Goal: Task Accomplishment & Management: Complete application form

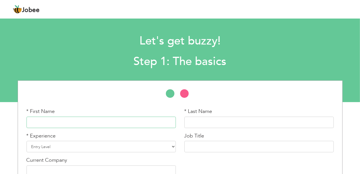
click at [94, 121] on input "text" at bounding box center [100, 121] width 149 height 11
paste input "Umer"
type input "Umer"
paste input "Nisar"
type input "Nisar"
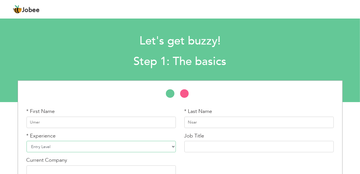
click at [158, 144] on select "Entry Level Less than 1 Year 1 Year 2 Years 3 Years 4 Years 5 Years 6 Years 7 Y…" at bounding box center [100, 146] width 149 height 11
select select "12"
click at [26, 141] on select "Entry Level Less than 1 Year 1 Year 2 Years 3 Years 4 Years 5 Years 6 Years 7 Y…" at bounding box center [100, 146] width 149 height 11
click at [200, 146] on input "text" at bounding box center [258, 146] width 149 height 11
paste input "[MEDICAL_DATA] Technician"
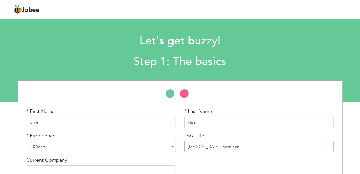
type input "[MEDICAL_DATA] Technician"
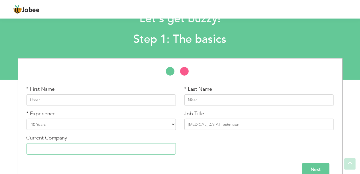
scroll to position [32, 0]
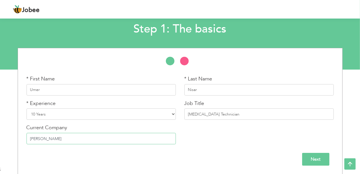
type input "[PERSON_NAME]"
click at [324, 154] on input "Next" at bounding box center [315, 159] width 27 height 13
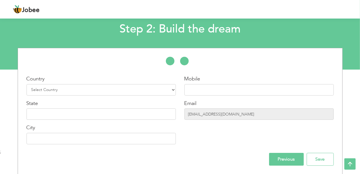
click at [119, 83] on div "Country Select Country Afghanistan Albania Algeria American Samoa Andorra Angol…" at bounding box center [100, 85] width 149 height 20
click at [133, 88] on select "Select Country Afghanistan Albania Algeria American Samoa Andorra Angola Anguil…" at bounding box center [100, 89] width 149 height 11
select select "166"
click at [26, 84] on select "Select Country Afghanistan Albania Algeria American Samoa Andorra Angola Anguil…" at bounding box center [100, 89] width 149 height 11
click at [195, 91] on input "text" at bounding box center [258, 89] width 149 height 11
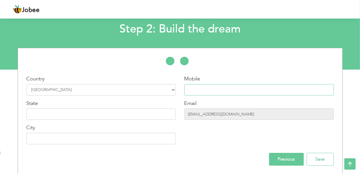
paste input "0312-4525159"
type input "0312-4525159"
click at [132, 115] on input "text" at bounding box center [100, 113] width 149 height 11
type input "Punjab"
click at [126, 136] on input "text" at bounding box center [100, 138] width 149 height 11
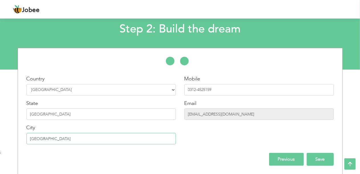
type input "[GEOGRAPHIC_DATA]"
click at [324, 161] on input "Save" at bounding box center [319, 159] width 27 height 13
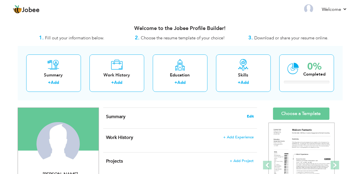
click at [252, 116] on span "Edit" at bounding box center [250, 116] width 7 height 4
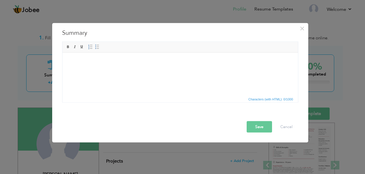
click at [105, 62] on body at bounding box center [180, 61] width 224 height 6
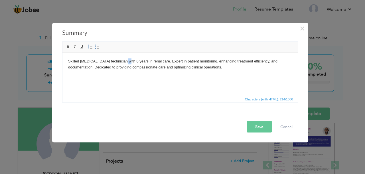
drag, startPoint x: 122, startPoint y: 61, endPoint x: 118, endPoint y: 60, distance: 3.2
click at [118, 60] on body "Skilled [MEDICAL_DATA] technician with 6 years in renal care. Expert in patient…" at bounding box center [180, 64] width 224 height 12
click at [253, 126] on button "Save" at bounding box center [258, 126] width 25 height 11
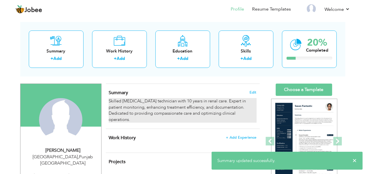
scroll to position [57, 0]
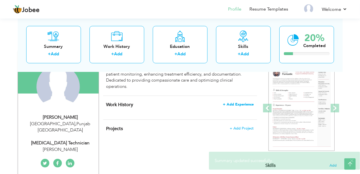
click at [239, 102] on span "+ Add Experience" at bounding box center [238, 104] width 31 height 4
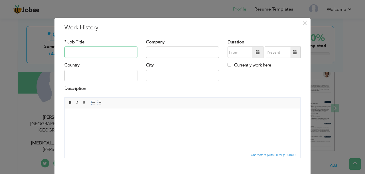
paste input "[MEDICAL_DATA] Technician"
type input "[MEDICAL_DATA] Technician"
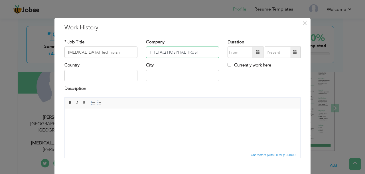
type input "ITTEFAQ HOSPITAL TRUST"
click at [235, 54] on input "text" at bounding box center [239, 51] width 24 height 11
click at [253, 52] on span at bounding box center [257, 51] width 11 height 11
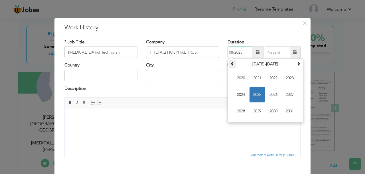
click at [232, 63] on th at bounding box center [232, 64] width 7 height 9
click at [296, 63] on span at bounding box center [298, 64] width 4 height 4
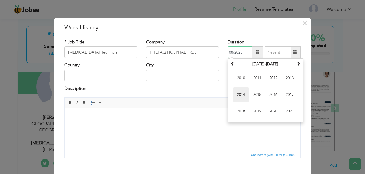
click at [244, 92] on span "2014" at bounding box center [240, 94] width 15 height 15
click at [240, 110] on span "Sep" at bounding box center [240, 110] width 15 height 15
type input "09/2014"
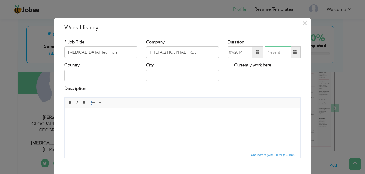
click at [273, 54] on input "text" at bounding box center [278, 51] width 26 height 11
click at [280, 52] on input "08/2025" at bounding box center [278, 51] width 26 height 11
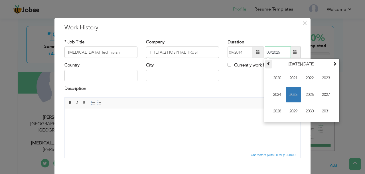
click at [266, 62] on span at bounding box center [268, 64] width 4 height 4
click at [323, 95] on span "2017" at bounding box center [325, 94] width 15 height 15
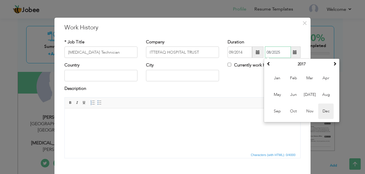
click at [323, 111] on span "Dec" at bounding box center [325, 110] width 15 height 15
type input "12/2017"
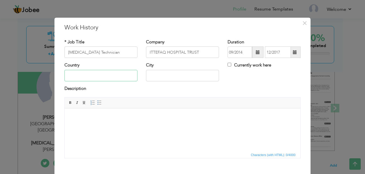
click at [105, 75] on input "text" at bounding box center [100, 75] width 73 height 11
type input "[GEOGRAPHIC_DATA]"
click at [119, 123] on html at bounding box center [182, 116] width 235 height 17
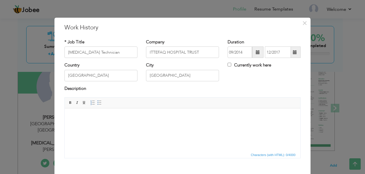
click at [107, 114] on body at bounding box center [182, 117] width 224 height 6
click at [106, 114] on body at bounding box center [182, 117] width 224 height 6
click at [105, 118] on body at bounding box center [182, 117] width 224 height 6
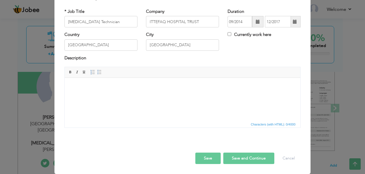
scroll to position [39, 0]
click at [82, 89] on body at bounding box center [182, 86] width 224 height 6
click at [117, 89] on body at bounding box center [182, 86] width 224 height 6
click at [123, 93] on html at bounding box center [182, 86] width 235 height 17
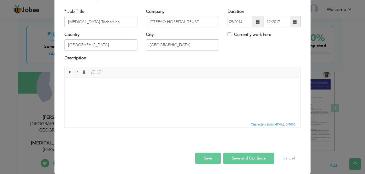
click at [123, 93] on html at bounding box center [182, 86] width 235 height 17
drag, startPoint x: 123, startPoint y: 93, endPoint x: 81, endPoint y: 91, distance: 42.8
click at [81, 91] on html at bounding box center [182, 86] width 235 height 17
click at [76, 89] on body at bounding box center [182, 86] width 224 height 6
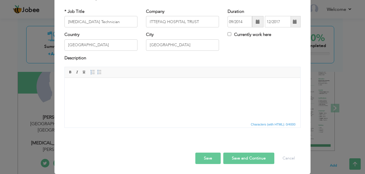
scroll to position [0, 0]
click at [83, 82] on span "Paste" at bounding box center [96, 81] width 30 height 7
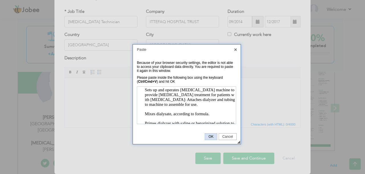
click at [211, 136] on span "OK" at bounding box center [211, 136] width 12 height 4
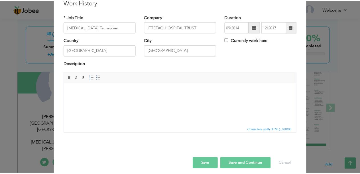
scroll to position [39, 0]
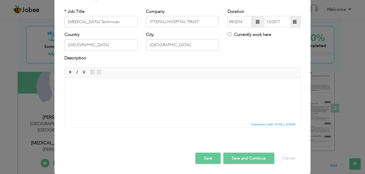
click at [210, 152] on button "Save" at bounding box center [207, 157] width 25 height 11
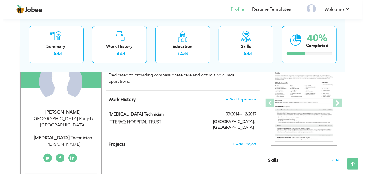
scroll to position [57, 0]
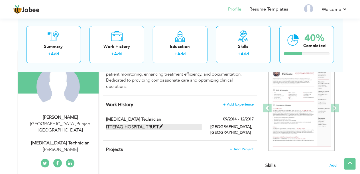
click at [159, 124] on span at bounding box center [161, 126] width 4 height 4
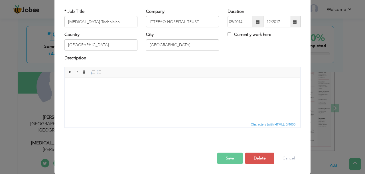
scroll to position [0, 0]
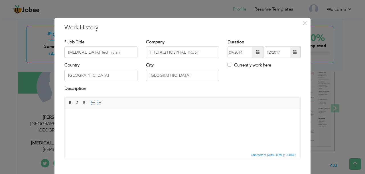
click at [149, 122] on html at bounding box center [182, 116] width 235 height 17
click at [148, 122] on html at bounding box center [182, 116] width 235 height 17
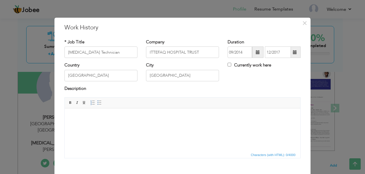
click at [148, 122] on html at bounding box center [182, 116] width 235 height 17
click at [86, 117] on body at bounding box center [182, 117] width 224 height 6
drag, startPoint x: 154, startPoint y: 214, endPoint x: 86, endPoint y: 117, distance: 118.5
click at [93, 121] on span "Paste" at bounding box center [106, 120] width 30 height 7
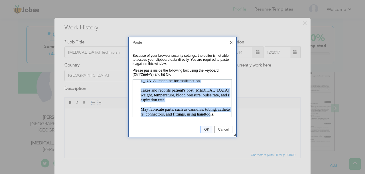
scroll to position [201, 0]
drag, startPoint x: 141, startPoint y: 83, endPoint x: 214, endPoint y: 114, distance: 79.1
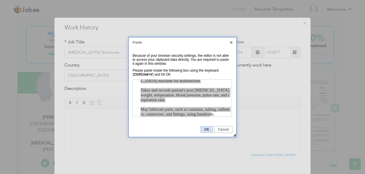
drag, startPoint x: 205, startPoint y: 130, endPoint x: 143, endPoint y: 22, distance: 124.5
click at [206, 130] on span "OK" at bounding box center [207, 129] width 12 height 4
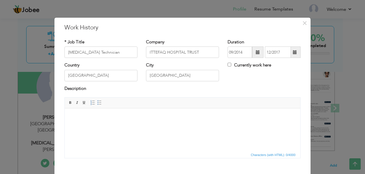
click at [256, 154] on span "Characters (with HTML): 0/4000" at bounding box center [272, 154] width 47 height 5
click at [284, 156] on span "Characters (with HTML): 0/4000" at bounding box center [272, 154] width 47 height 5
click at [176, 122] on html at bounding box center [182, 116] width 235 height 17
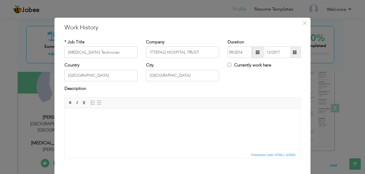
scroll to position [39, 0]
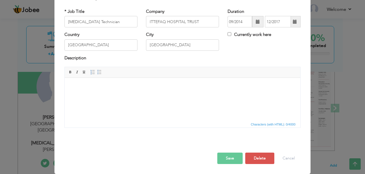
click at [144, 95] on html at bounding box center [182, 86] width 235 height 17
click at [223, 152] on button "Save" at bounding box center [229, 157] width 25 height 11
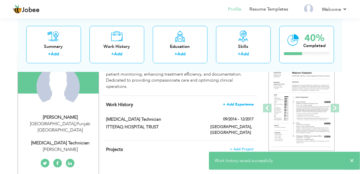
click at [235, 102] on span "+ Add Experience" at bounding box center [238, 104] width 31 height 4
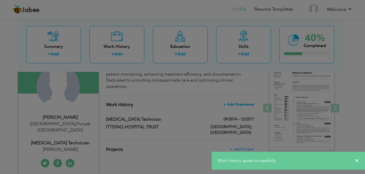
scroll to position [0, 0]
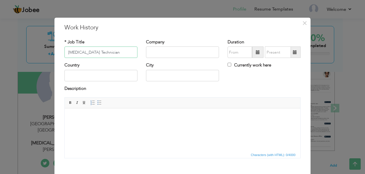
type input "[MEDICAL_DATA] Technician"
click at [209, 99] on span "Editor toolbars Basic Styles Bold Italic Underline Paragraph Insert/Remove Numb…" at bounding box center [182, 102] width 235 height 11
click at [167, 51] on input "text" at bounding box center [182, 51] width 73 height 11
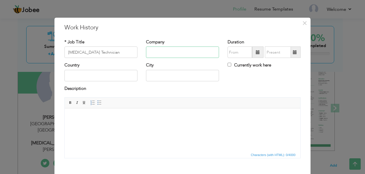
paste input "[PERSON_NAME][GEOGRAPHIC_DATA]"
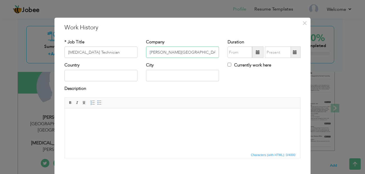
type input "[PERSON_NAME][GEOGRAPHIC_DATA]"
click at [159, 118] on body at bounding box center [182, 117] width 224 height 6
paste body
click at [231, 52] on input "text" at bounding box center [239, 51] width 24 height 11
click at [257, 51] on span at bounding box center [257, 52] width 4 height 4
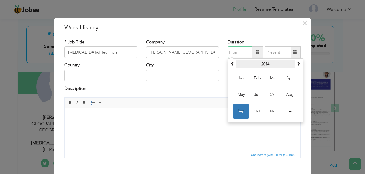
click at [275, 65] on th "2014" at bounding box center [265, 64] width 59 height 9
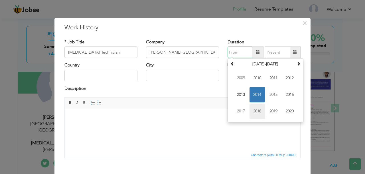
click at [260, 109] on span "2018" at bounding box center [256, 110] width 15 height 15
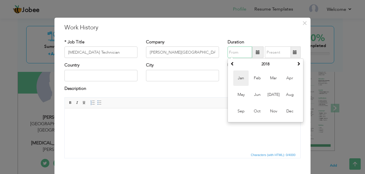
click at [242, 75] on span "Jan" at bounding box center [240, 77] width 15 height 15
type input "01/2018"
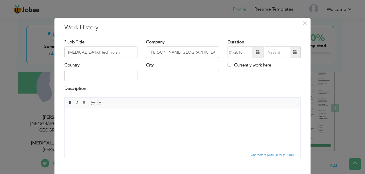
click at [295, 51] on span at bounding box center [294, 51] width 11 height 11
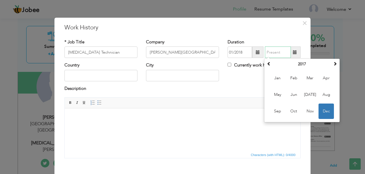
click at [296, 64] on th "2017" at bounding box center [301, 64] width 59 height 9
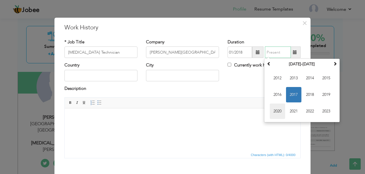
click at [278, 112] on span "2020" at bounding box center [276, 110] width 15 height 15
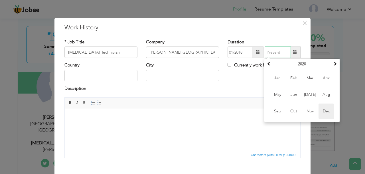
click at [322, 109] on span "Dec" at bounding box center [325, 110] width 15 height 15
type input "12/2020"
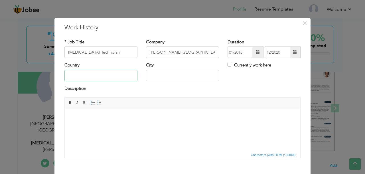
click at [103, 78] on input "text" at bounding box center [100, 75] width 73 height 11
type input "[GEOGRAPHIC_DATA]"
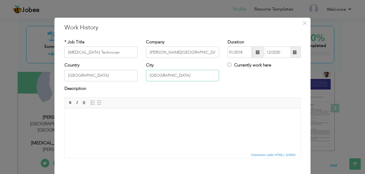
type input "[GEOGRAPHIC_DATA]"
click at [162, 118] on body at bounding box center [182, 117] width 224 height 6
click at [149, 120] on html at bounding box center [182, 116] width 235 height 17
drag, startPoint x: 152, startPoint y: 144, endPoint x: 106, endPoint y: 130, distance: 47.9
click at [106, 126] on html at bounding box center [182, 116] width 235 height 17
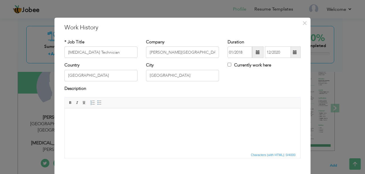
drag, startPoint x: 102, startPoint y: 126, endPoint x: 87, endPoint y: 123, distance: 15.4
click at [87, 123] on html at bounding box center [182, 116] width 235 height 17
click at [85, 122] on span "Paste" at bounding box center [90, 120] width 30 height 7
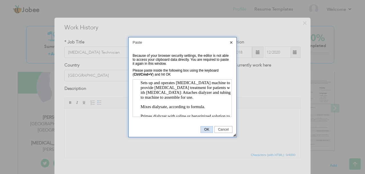
click at [207, 130] on span "OK" at bounding box center [207, 129] width 12 height 4
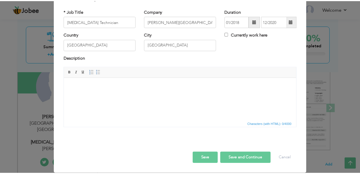
scroll to position [39, 0]
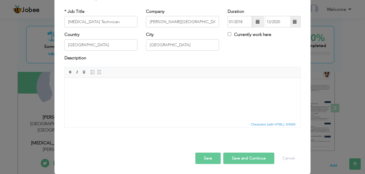
click at [203, 152] on button "Save" at bounding box center [207, 157] width 25 height 11
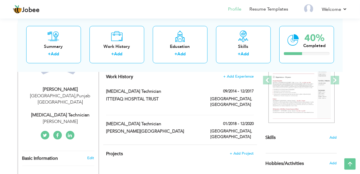
scroll to position [57, 0]
